Goal: Transaction & Acquisition: Purchase product/service

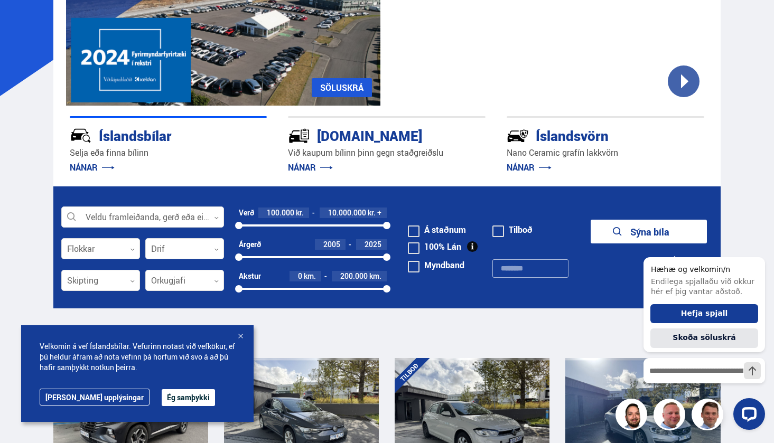
scroll to position [144, 0]
click at [113, 281] on div at bounding box center [100, 281] width 79 height 21
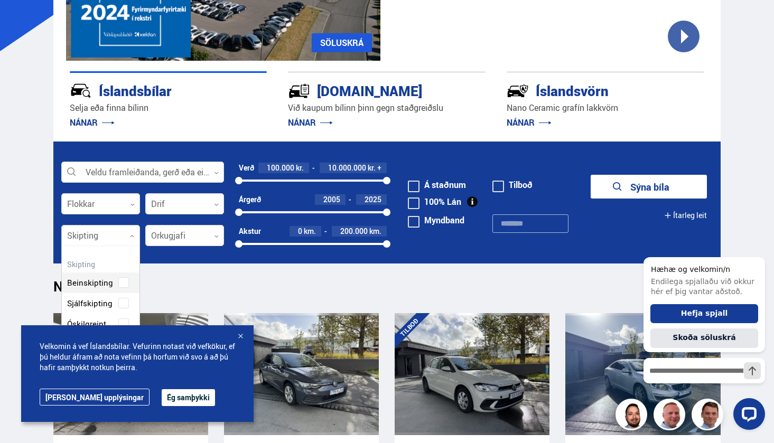
scroll to position [189, 0]
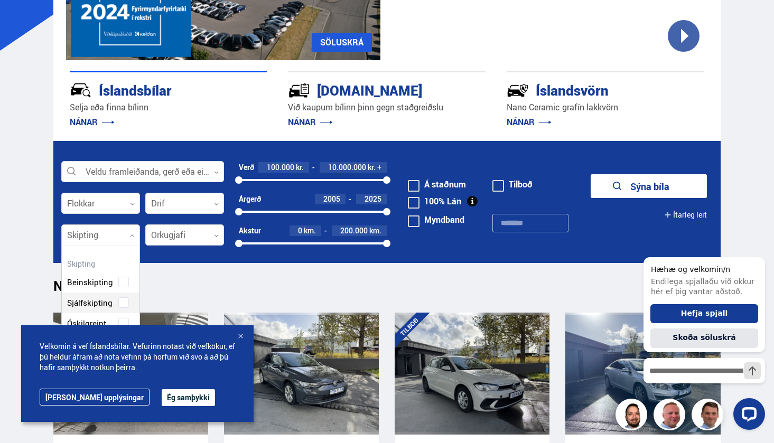
click at [119, 301] on div "Beinskipting Sjálfskipting Óskilgreint" at bounding box center [101, 294] width 78 height 77
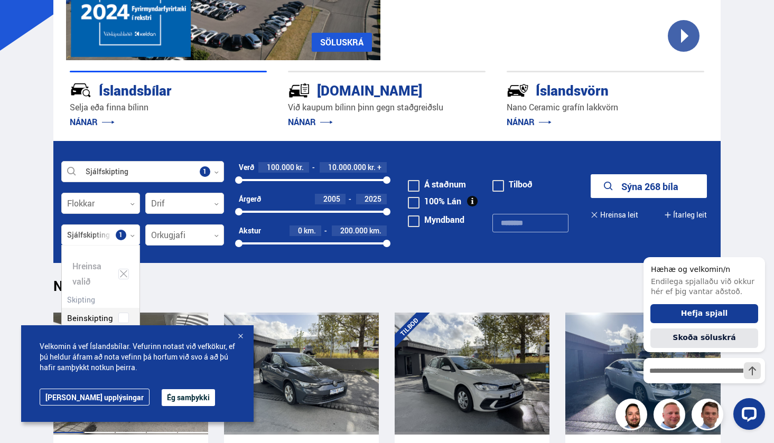
click at [162, 398] on button "Ég samþykki" at bounding box center [188, 398] width 53 height 17
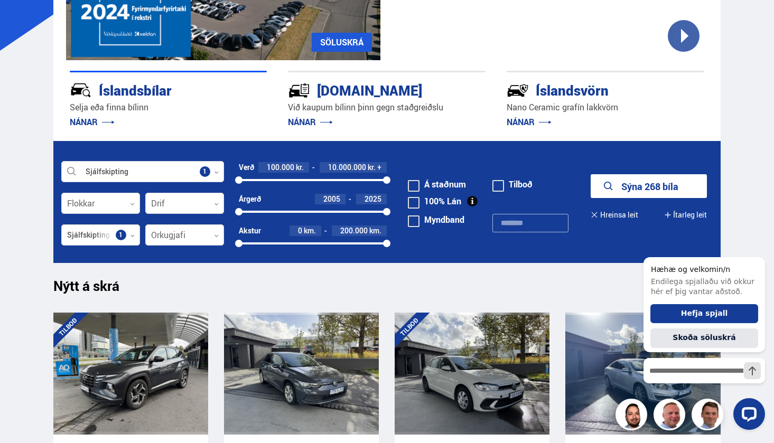
click at [603, 182] on icon "submit" at bounding box center [609, 186] width 13 height 13
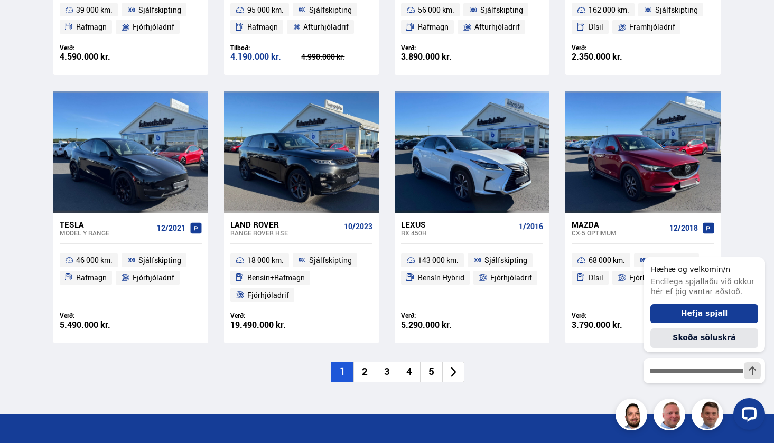
scroll to position [1487, 0]
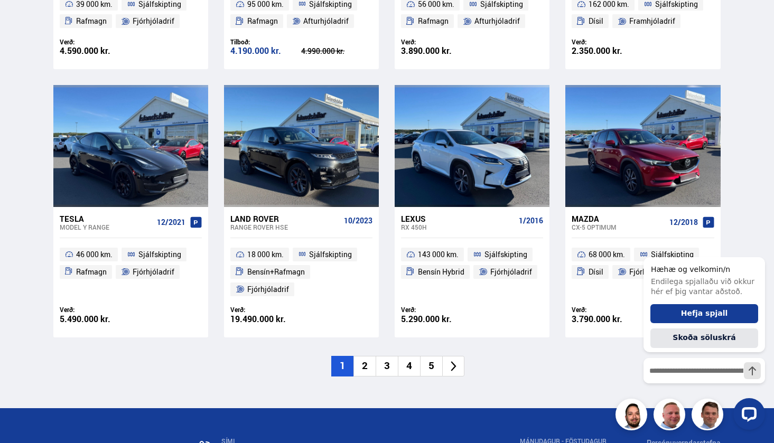
click at [365, 356] on li "2" at bounding box center [365, 366] width 22 height 21
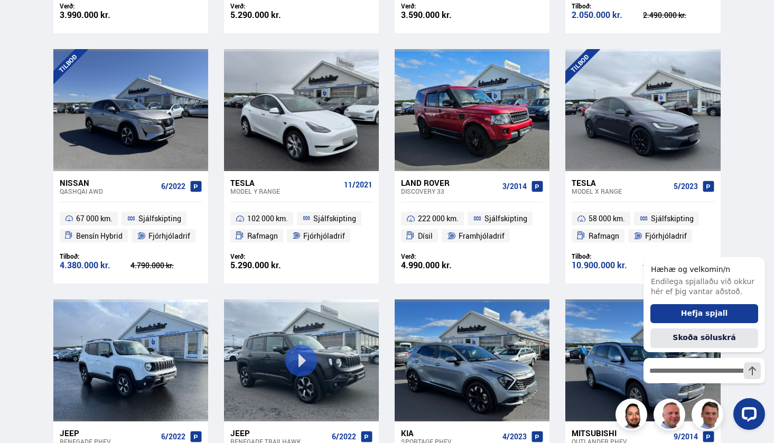
scroll to position [1263, 0]
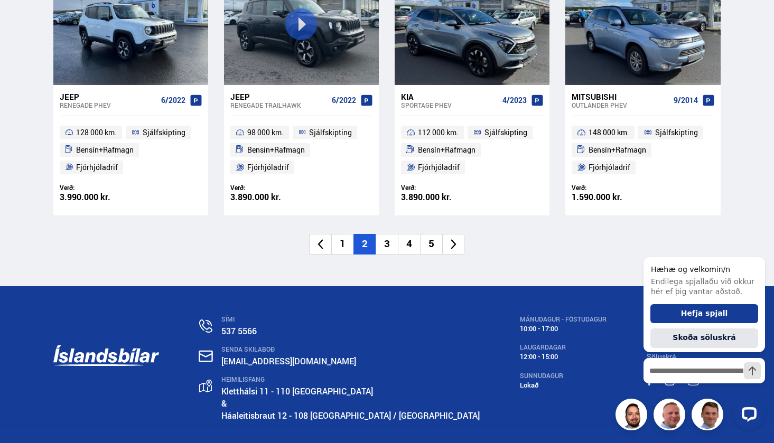
click at [383, 235] on li "3" at bounding box center [387, 244] width 22 height 21
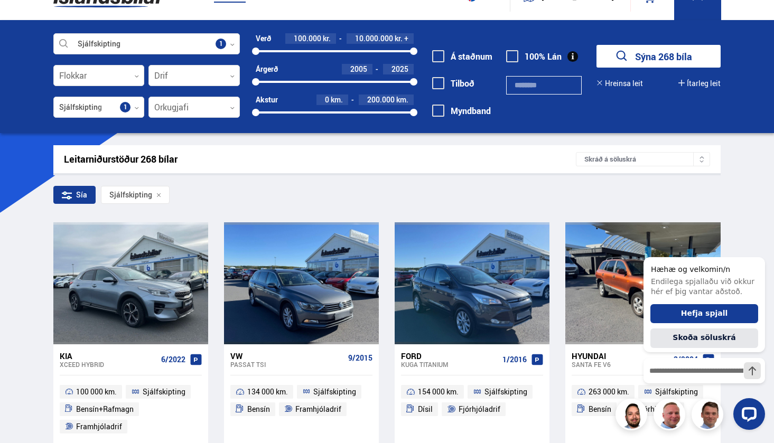
scroll to position [0, 0]
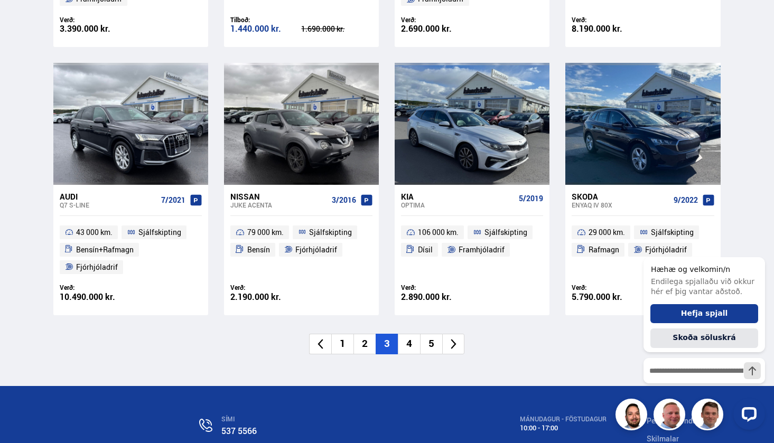
scroll to position [1529, 0]
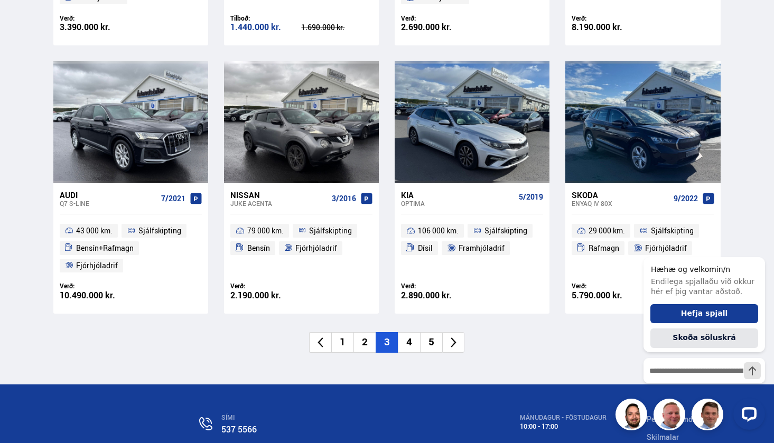
click at [408, 332] on li "4" at bounding box center [409, 342] width 22 height 21
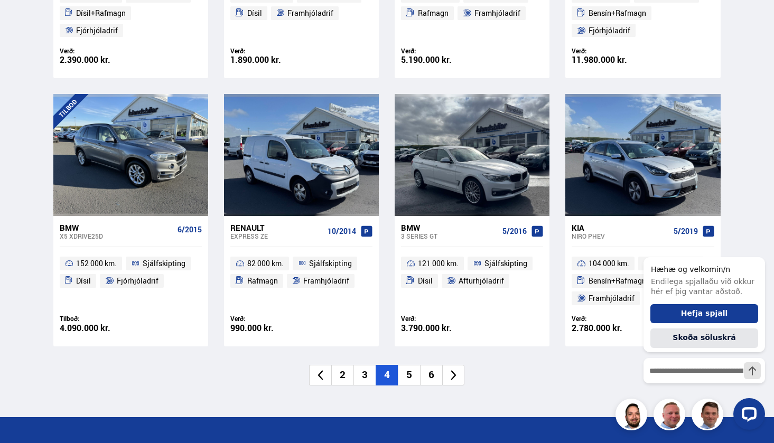
scroll to position [1462, 0]
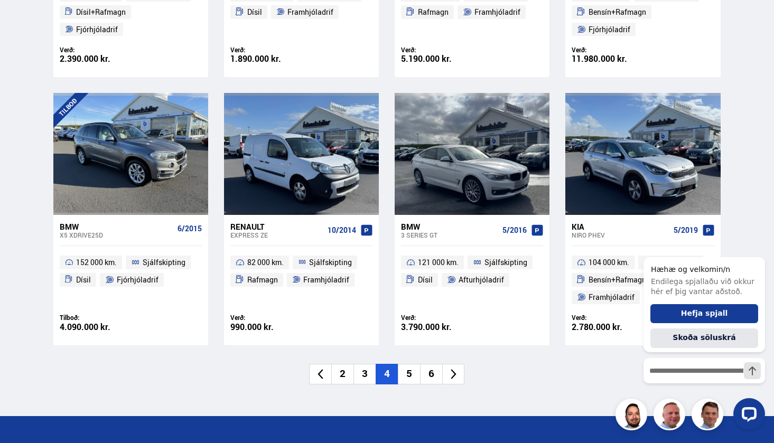
click at [405, 369] on li "5" at bounding box center [409, 374] width 22 height 21
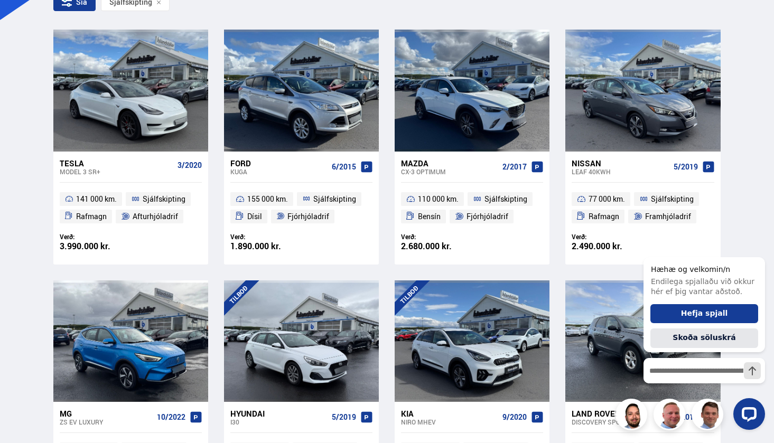
scroll to position [0, 0]
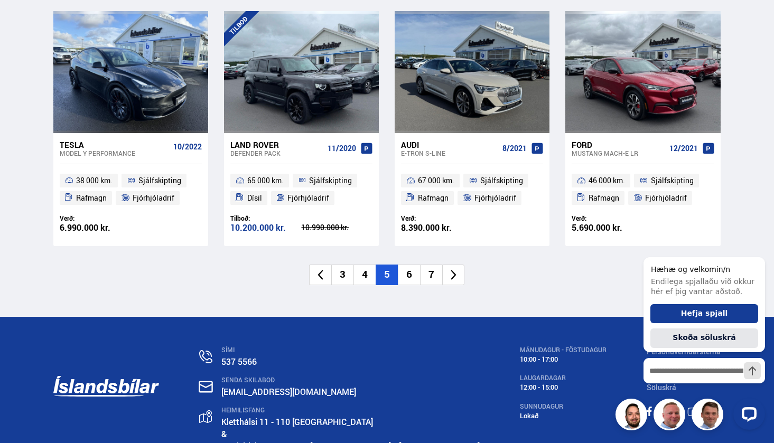
scroll to position [1552, 0]
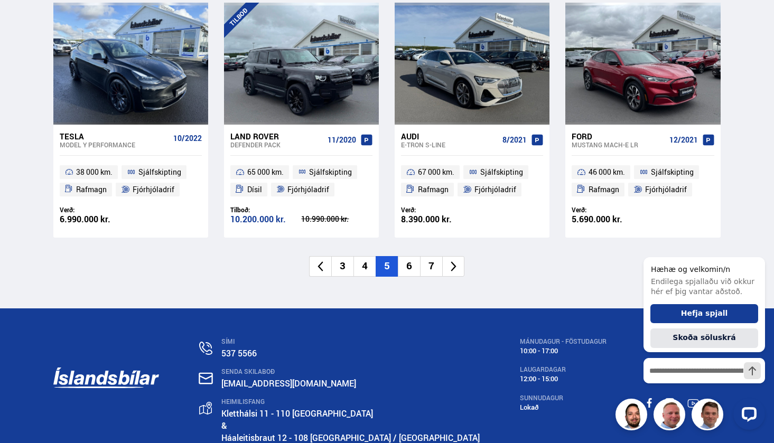
click at [403, 264] on li "6" at bounding box center [409, 266] width 22 height 21
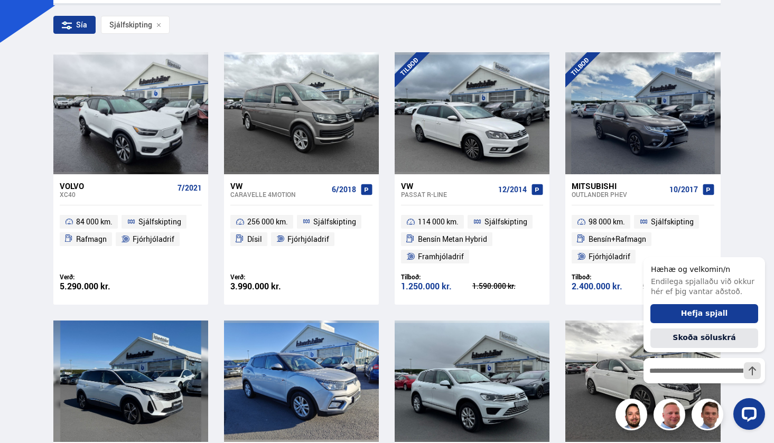
scroll to position [0, 0]
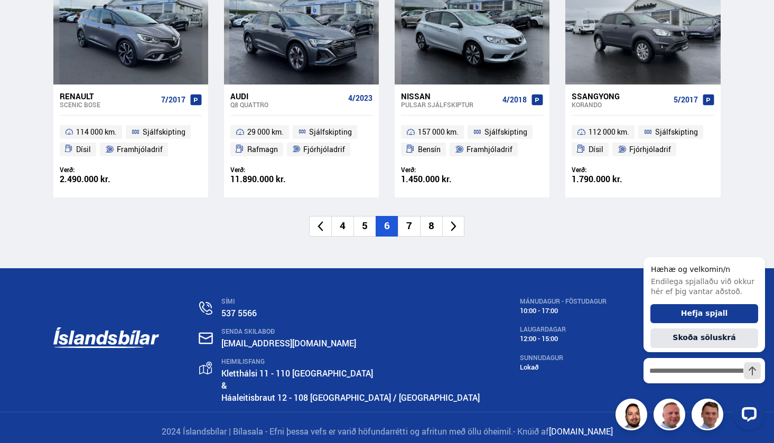
scroll to position [1592, 0]
